Goal: Check status

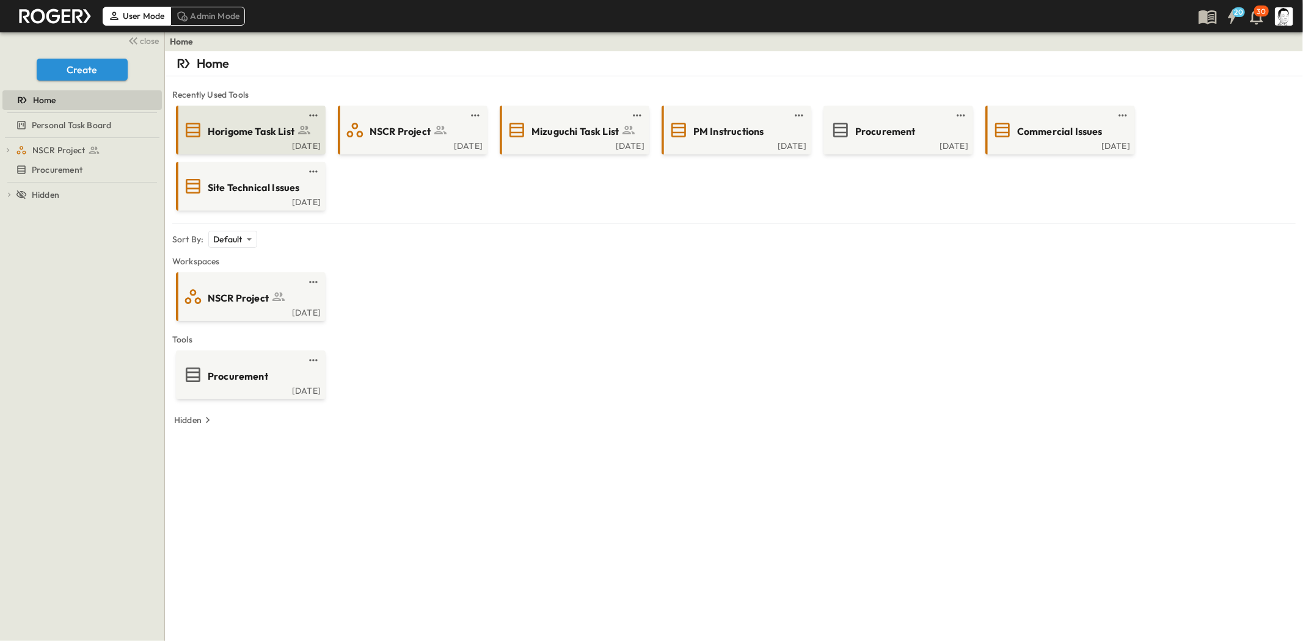
click at [258, 130] on span "Horigome Task List" at bounding box center [251, 132] width 87 height 14
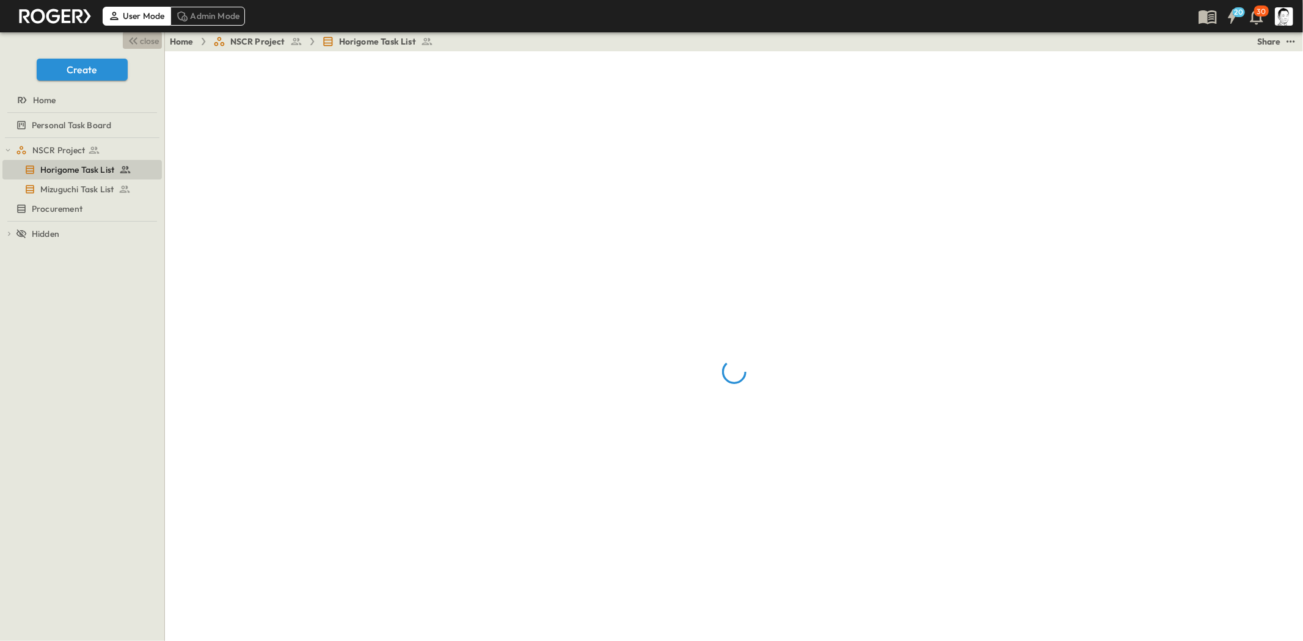
click at [144, 37] on span "close" at bounding box center [149, 41] width 19 height 12
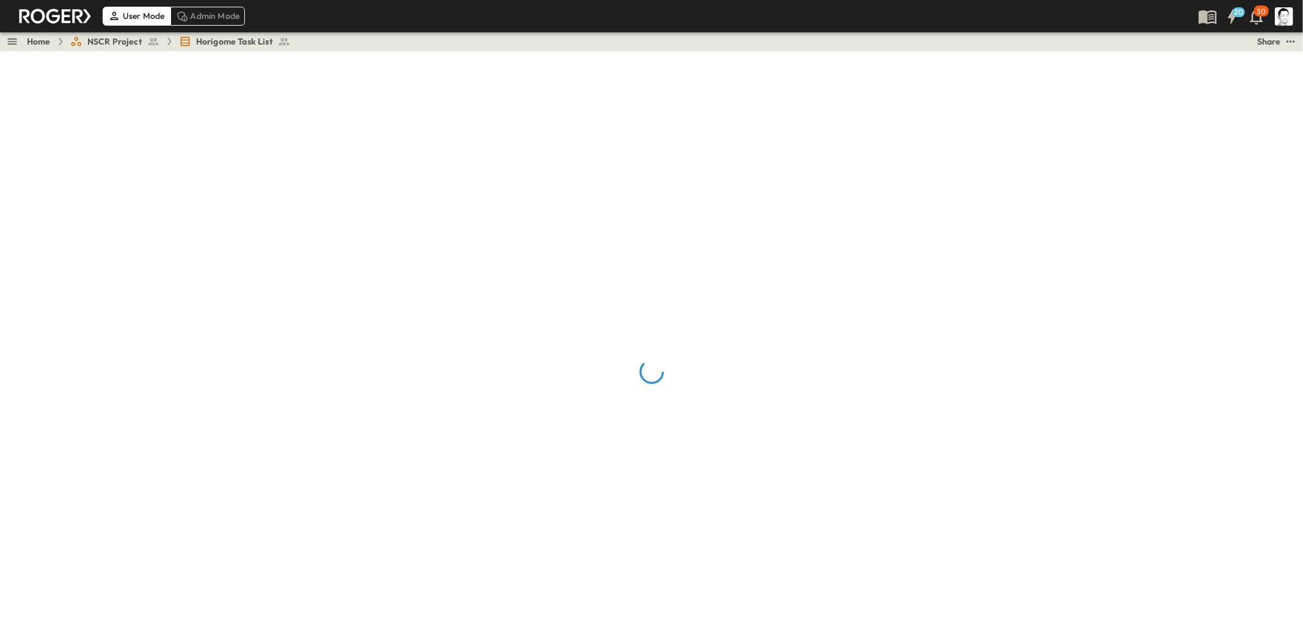
click at [42, 40] on link "Home" at bounding box center [39, 41] width 24 height 12
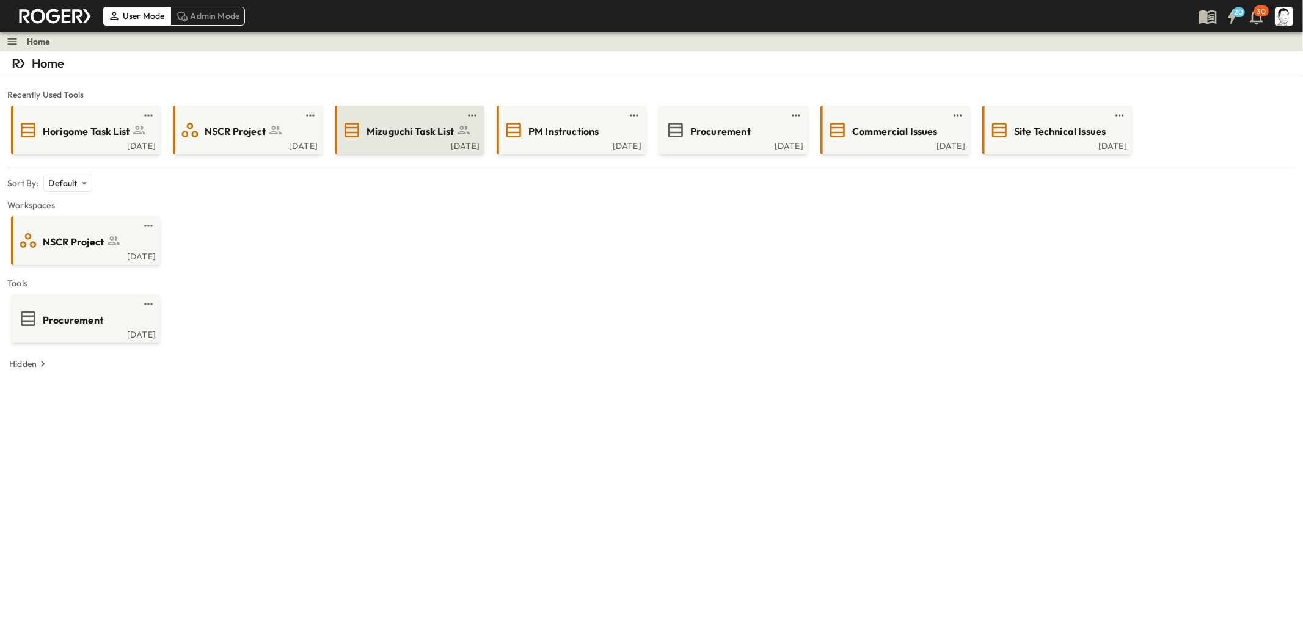
click at [395, 131] on span "Mizuguchi Task List" at bounding box center [409, 132] width 87 height 14
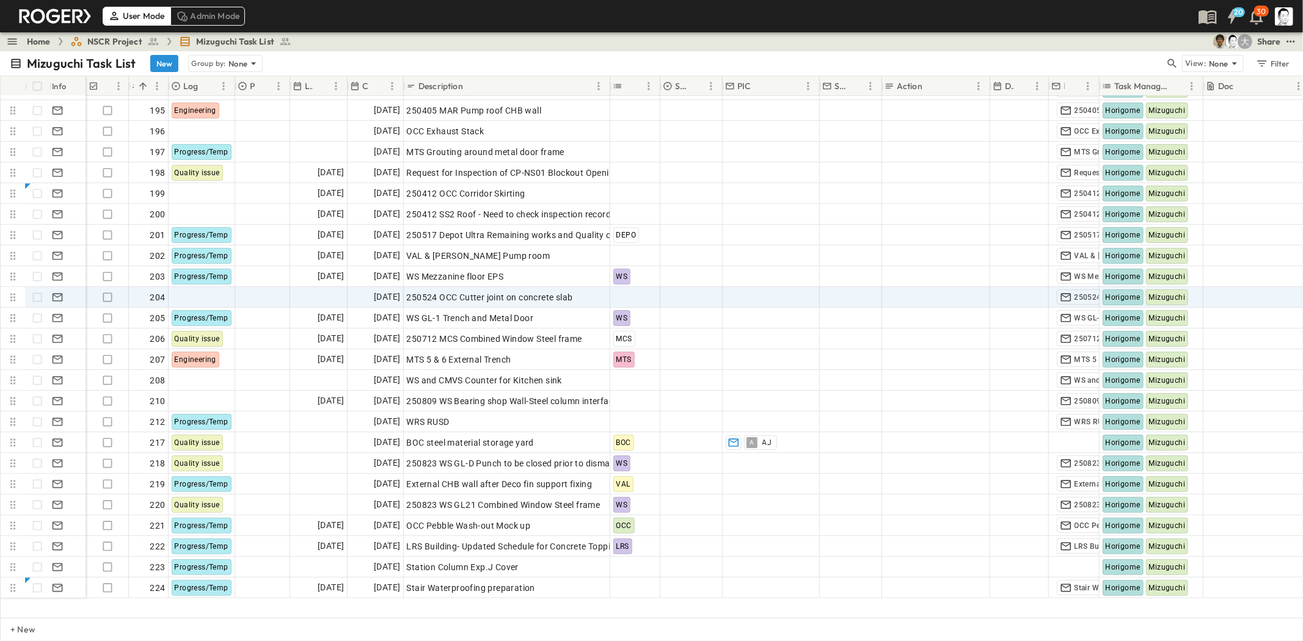
scroll to position [3913, 0]
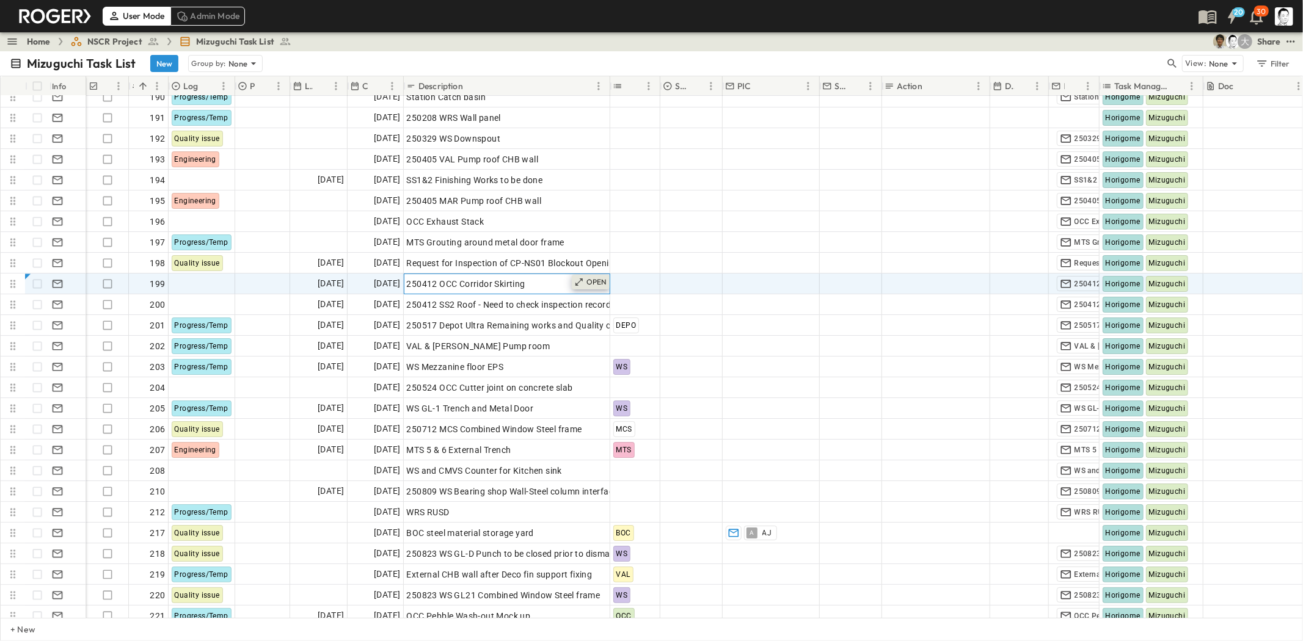
click at [583, 277] on icon at bounding box center [579, 282] width 10 height 10
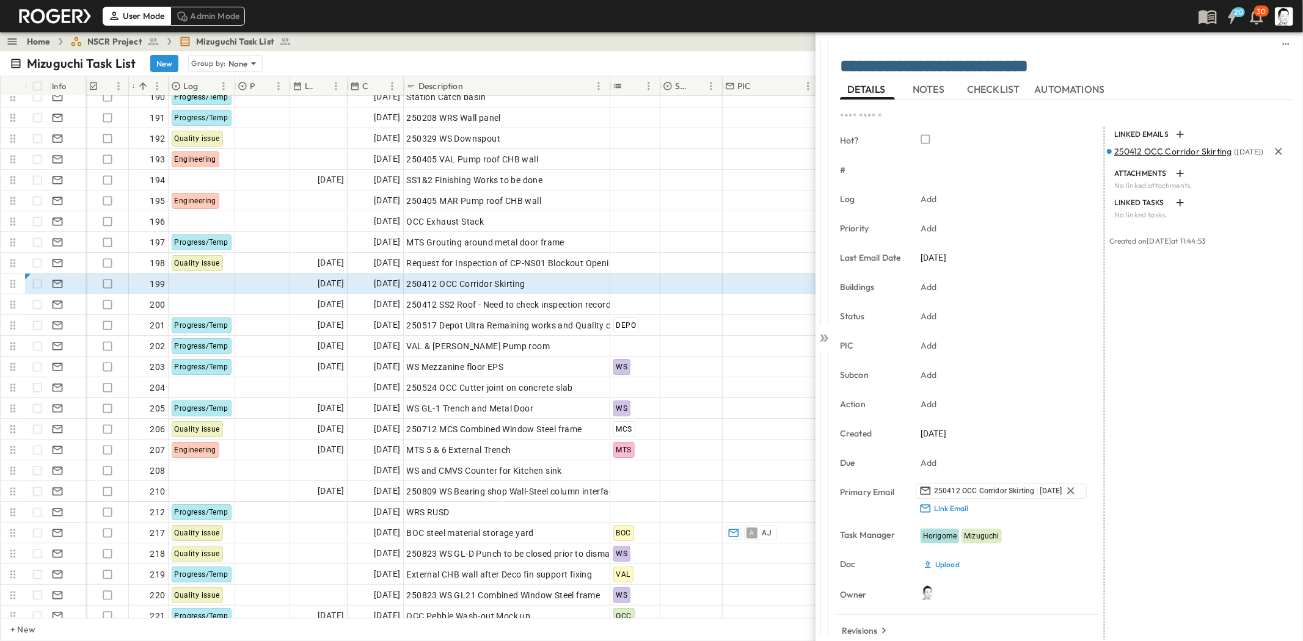
click at [1149, 153] on span "250412 OCC Corridor Skirting" at bounding box center [1173, 151] width 118 height 11
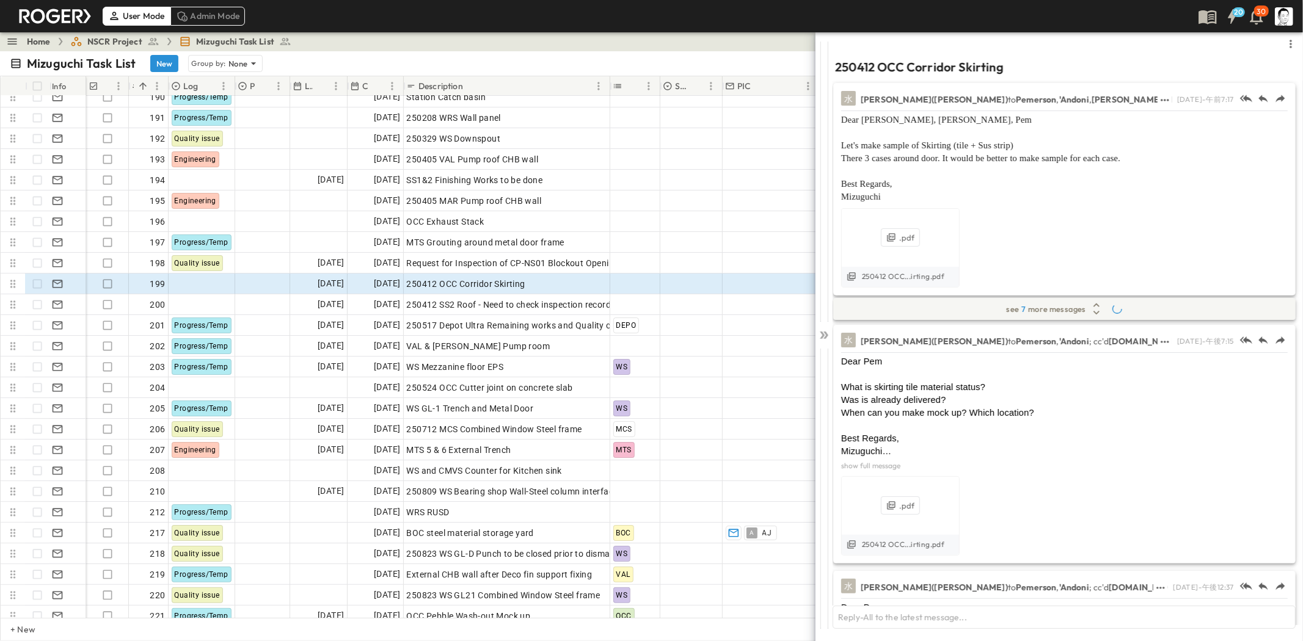
scroll to position [748, 0]
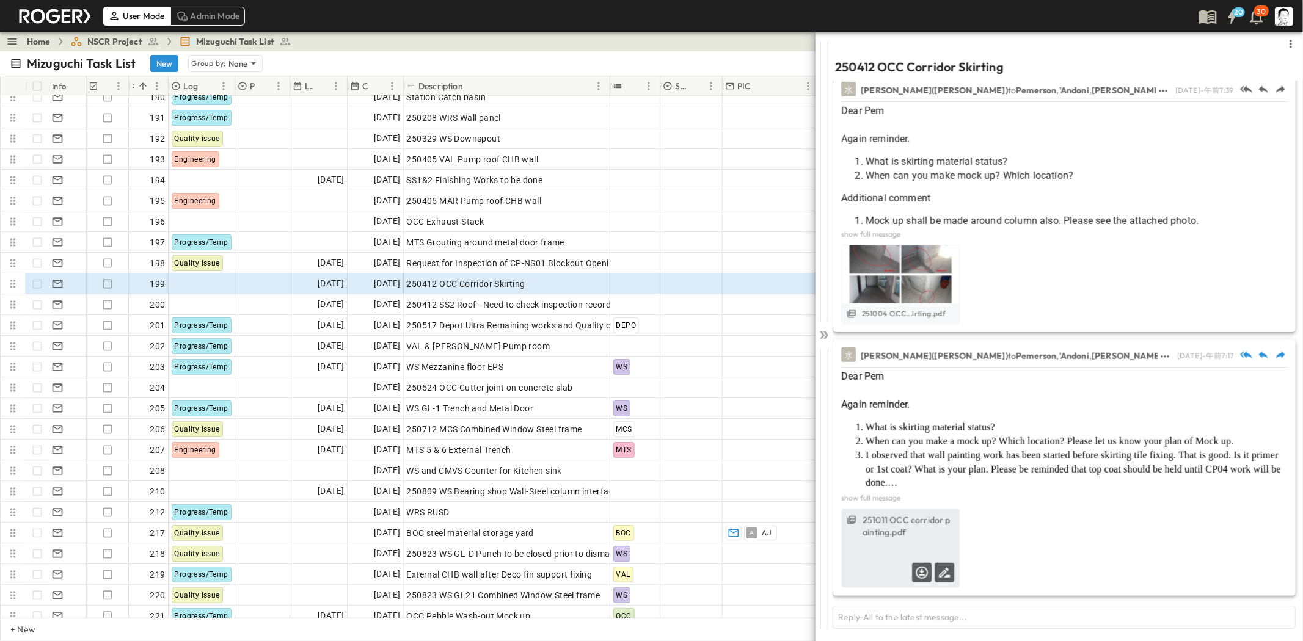
click at [928, 528] on label "251011 OCC corridor painting.pdf" at bounding box center [908, 526] width 92 height 24
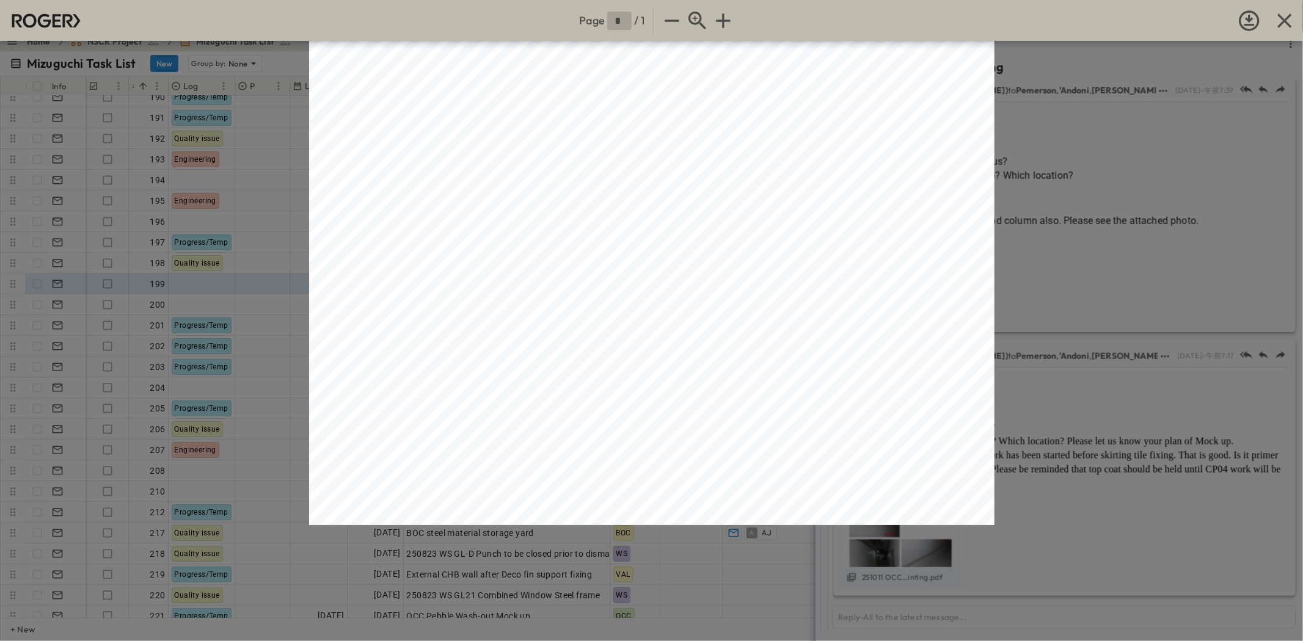
click at [1041, 182] on div "Page * / 1" at bounding box center [651, 320] width 1303 height 641
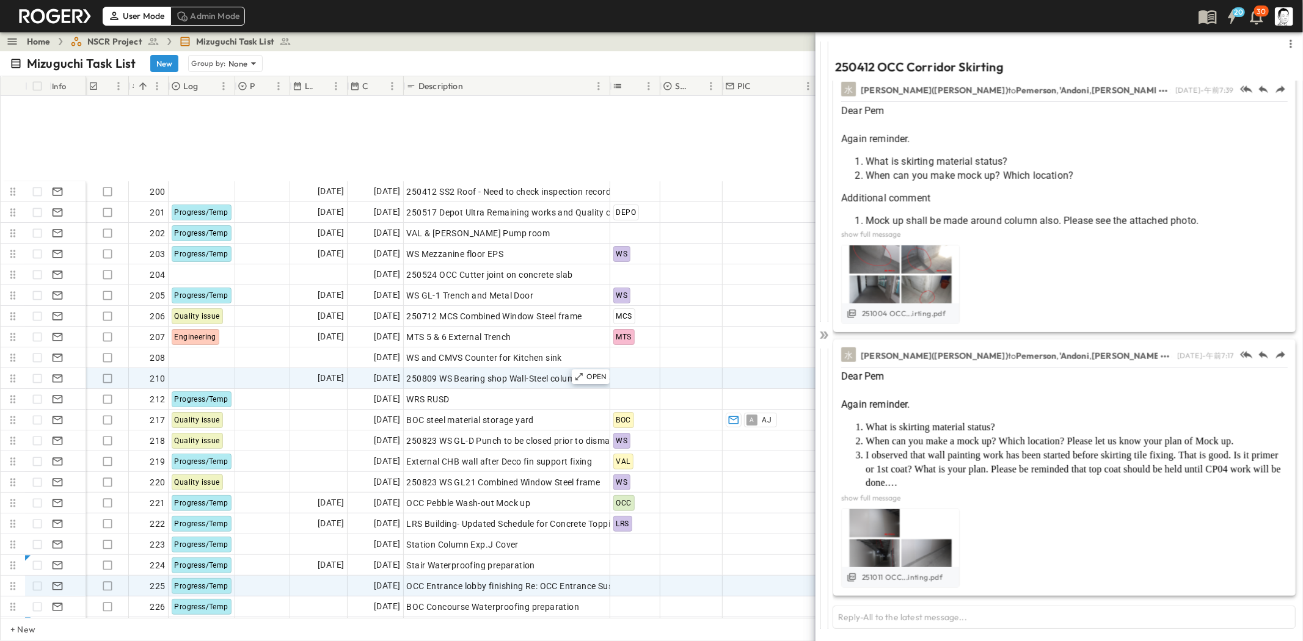
scroll to position [4161, 0]
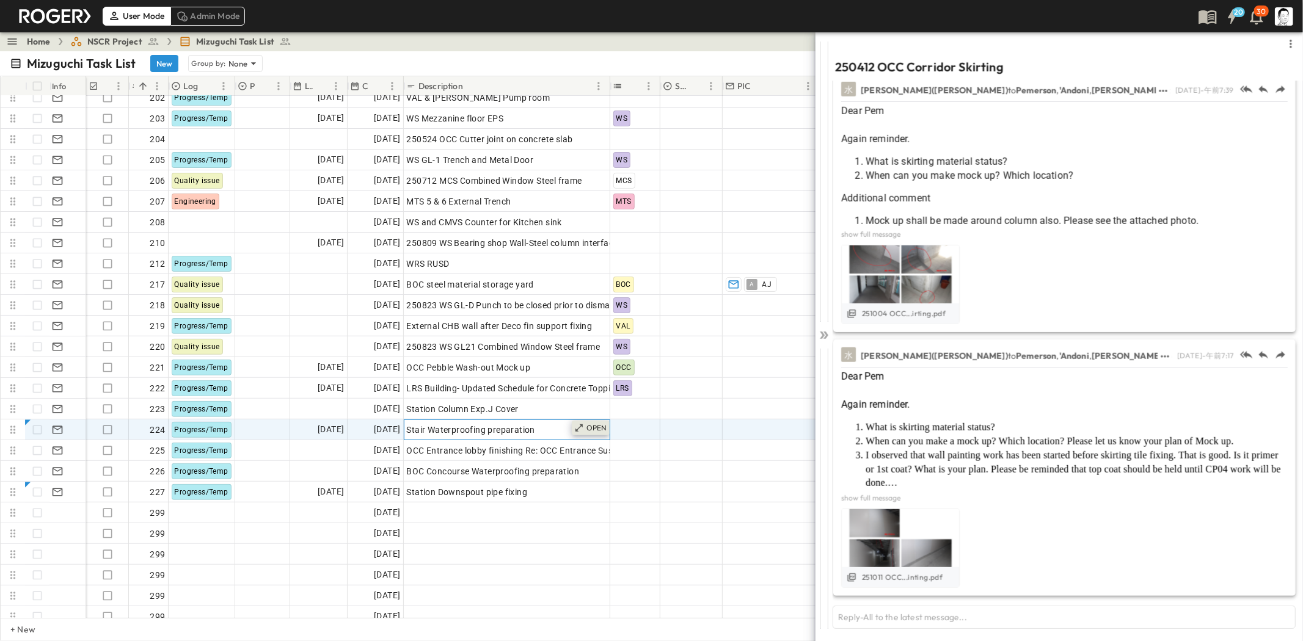
click at [587, 434] on div "OPEN" at bounding box center [591, 428] width 38 height 15
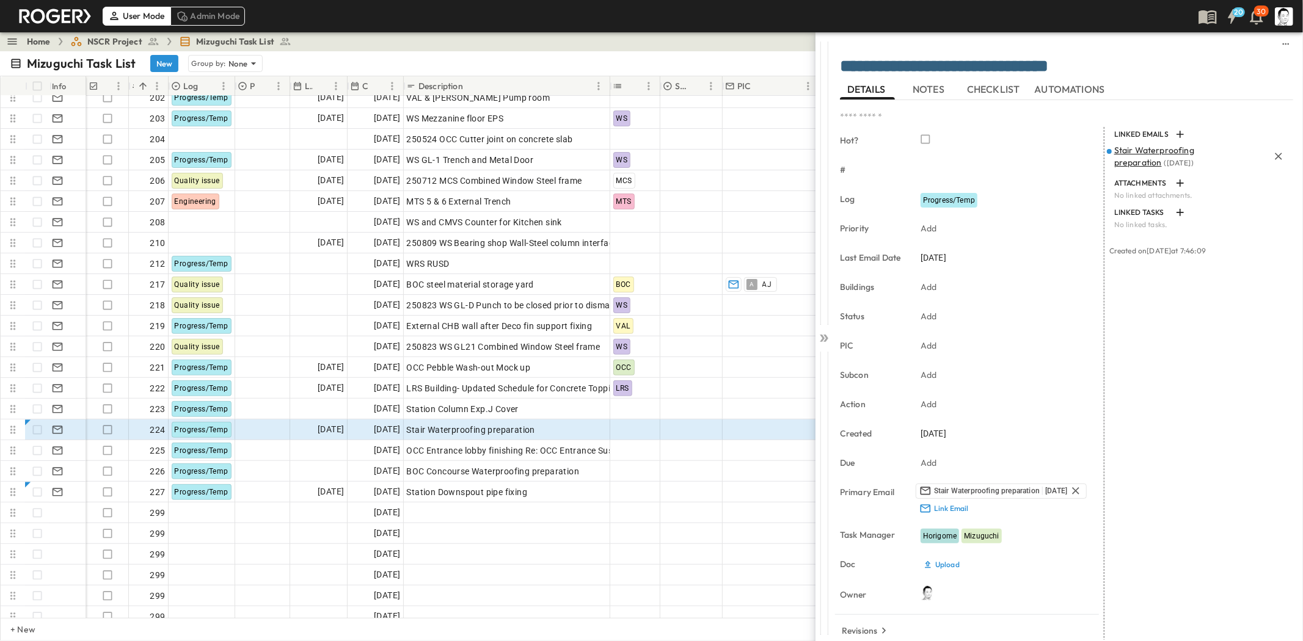
click at [1126, 160] on span "Stair Waterproofing preparation" at bounding box center [1154, 156] width 80 height 23
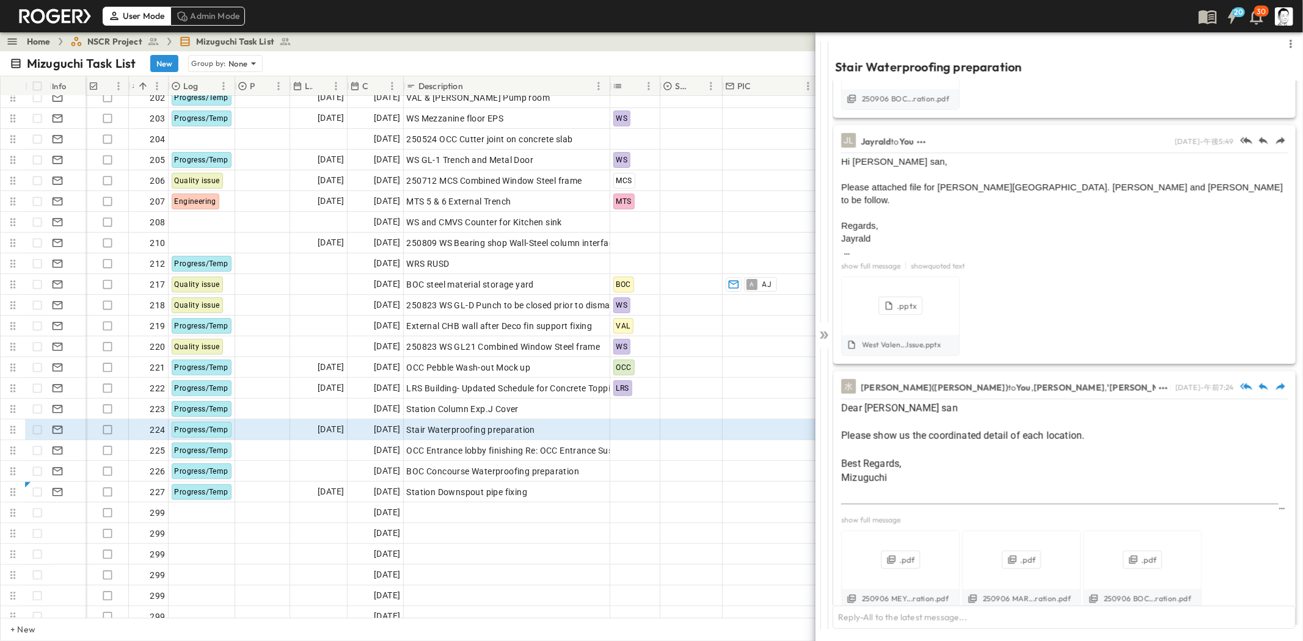
scroll to position [829, 0]
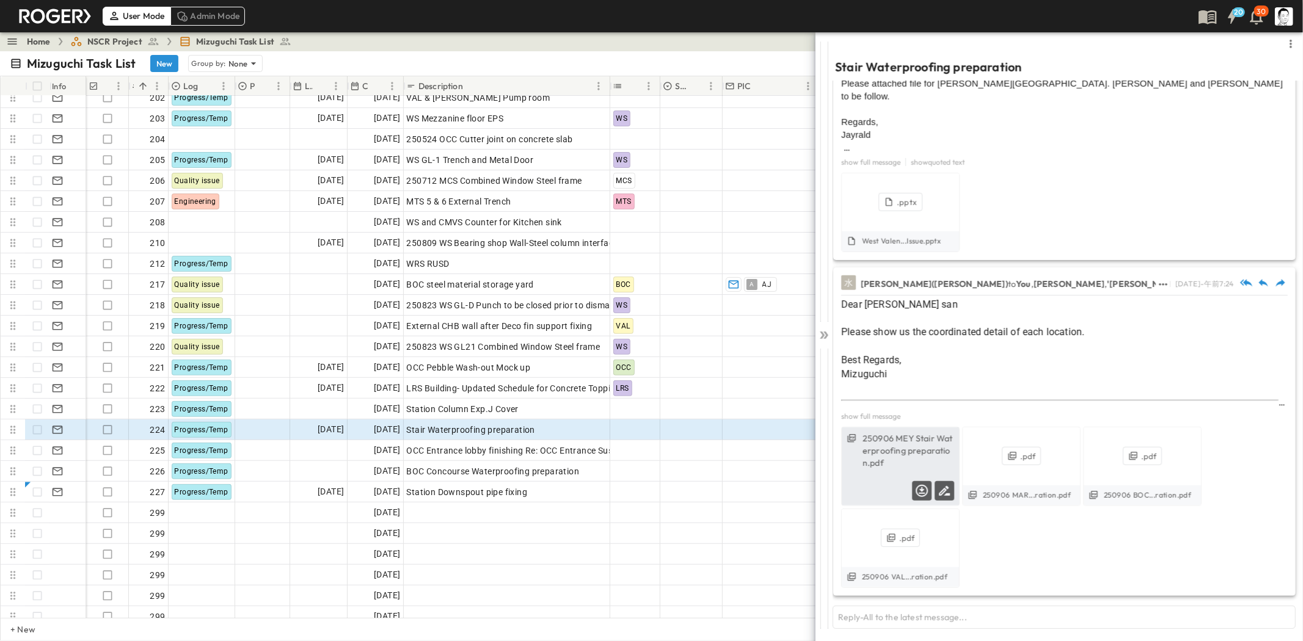
click at [895, 454] on label "250906 MEY Stair Waterproofing preparation.pdf" at bounding box center [908, 450] width 92 height 37
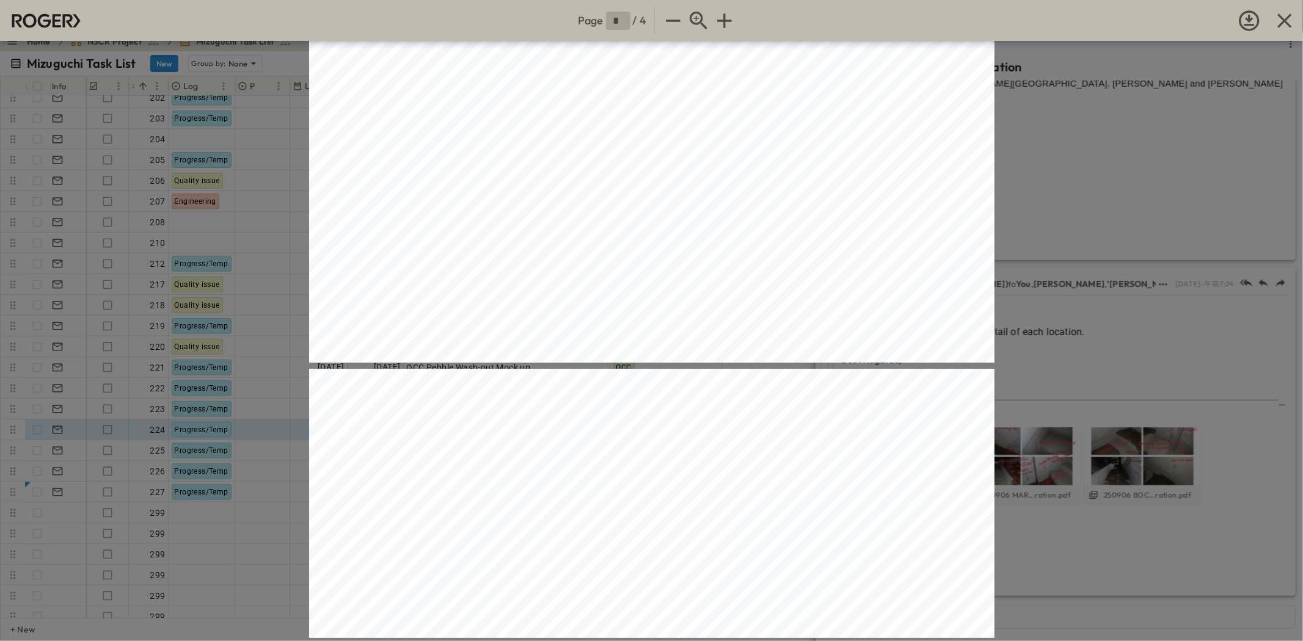
type input "*"
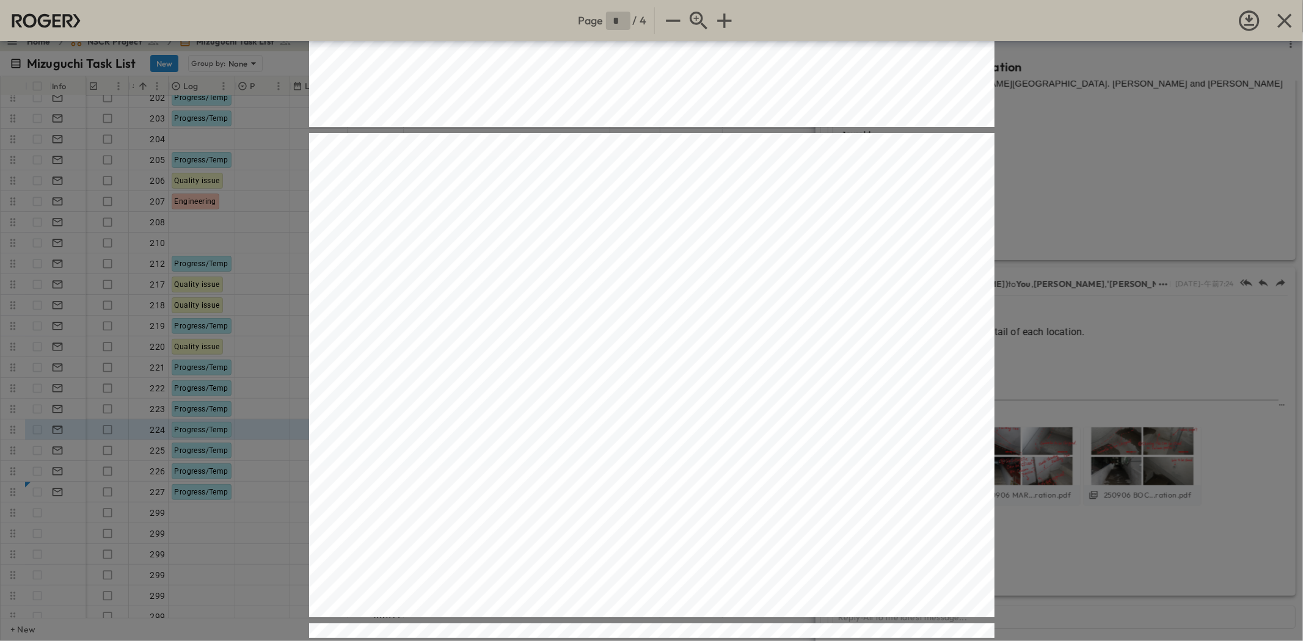
scroll to position [866, 0]
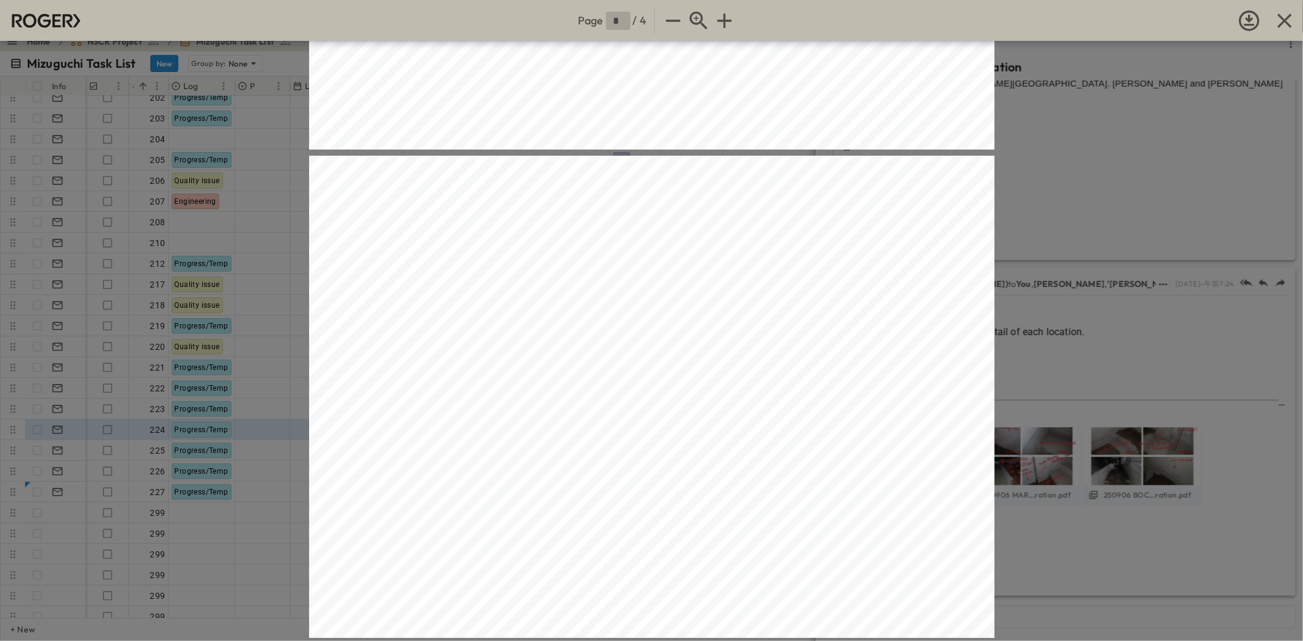
click at [1107, 324] on div "Page * / 4" at bounding box center [651, 320] width 1303 height 641
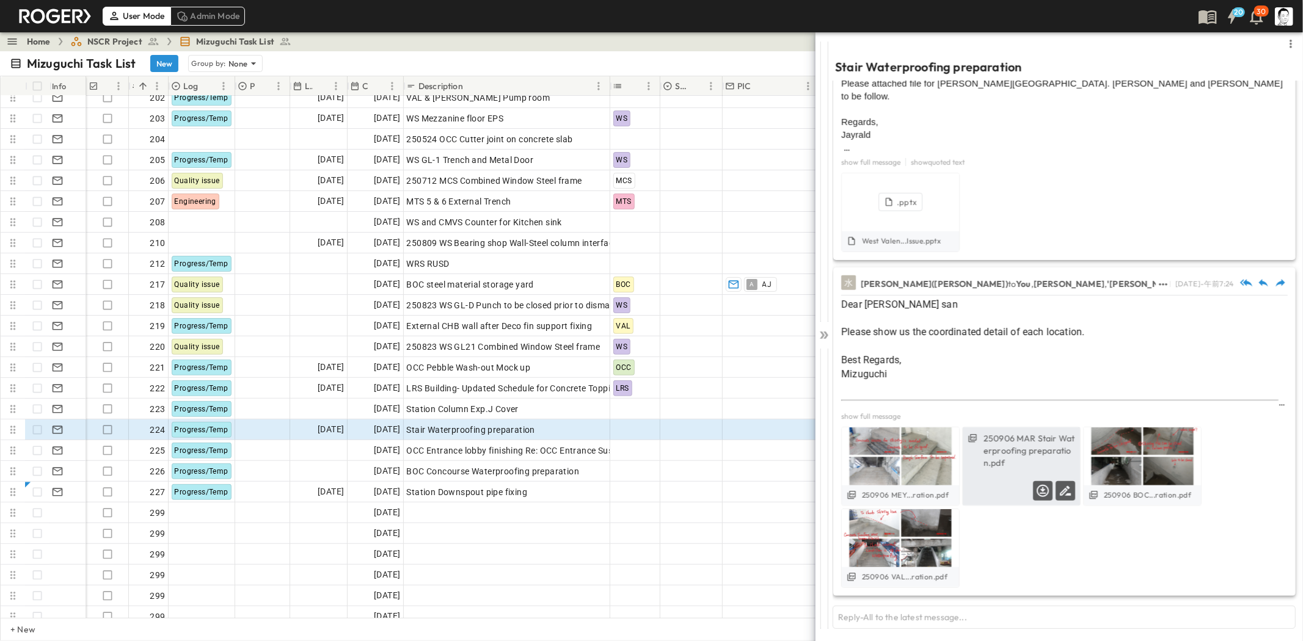
click at [1031, 455] on label "250906 MAR Stair Waterproofing preparation.pdf" at bounding box center [1029, 450] width 92 height 37
